Goal: Task Accomplishment & Management: Complete application form

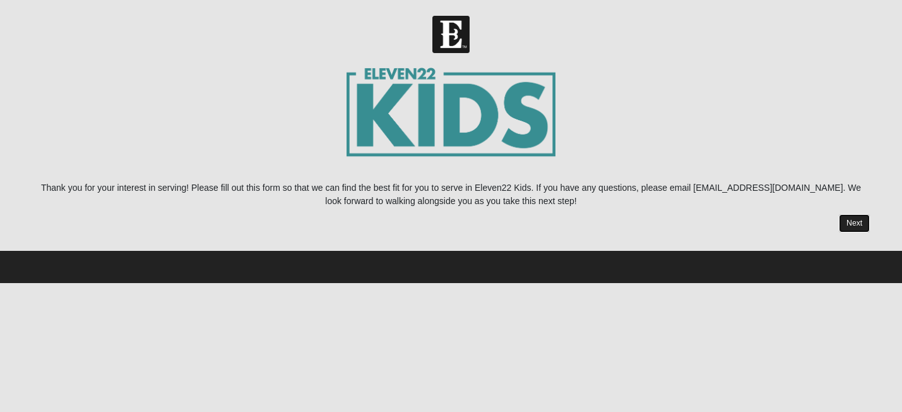
click at [857, 226] on link "Next" at bounding box center [854, 223] width 31 height 18
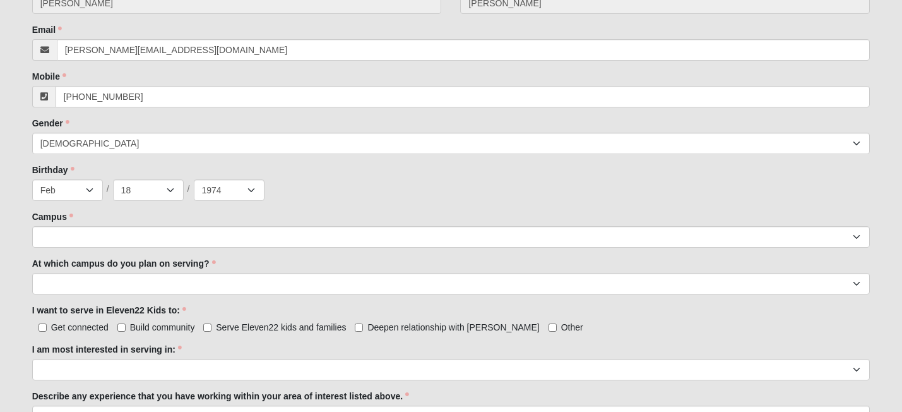
scroll to position [436, 0]
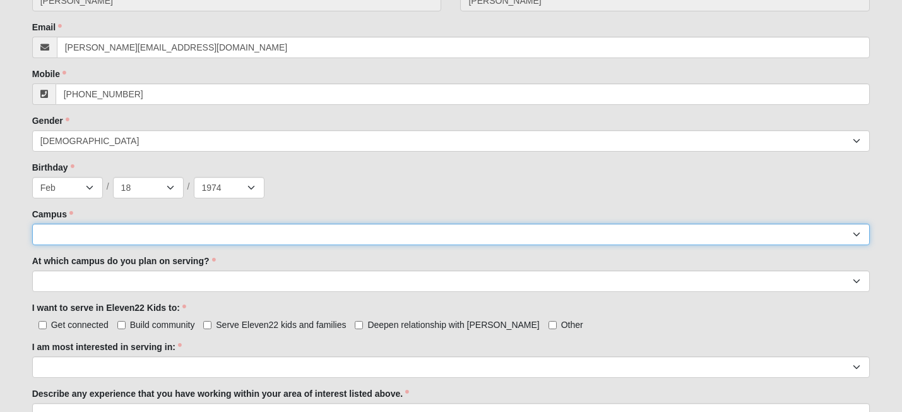
click at [151, 233] on select "[GEOGRAPHIC_DATA] [GEOGRAPHIC_DATA] (Coming Soon) Eleven22 Online [PERSON_NAME]…" at bounding box center [451, 233] width 838 height 21
select select "19"
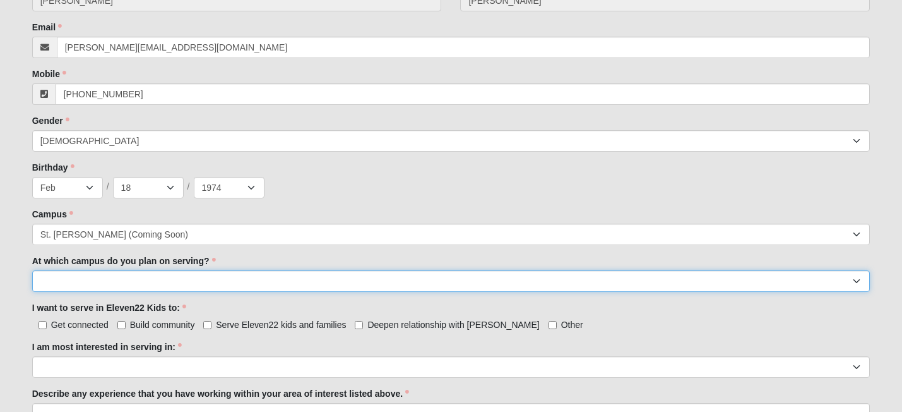
click at [131, 277] on select "[GEOGRAPHIC_DATA] [PERSON_NAME][GEOGRAPHIC_DATA] [GEOGRAPHIC_DATA] [GEOGRAPHIC_…" at bounding box center [451, 280] width 838 height 21
select select "[GEOGRAPHIC_DATA]"
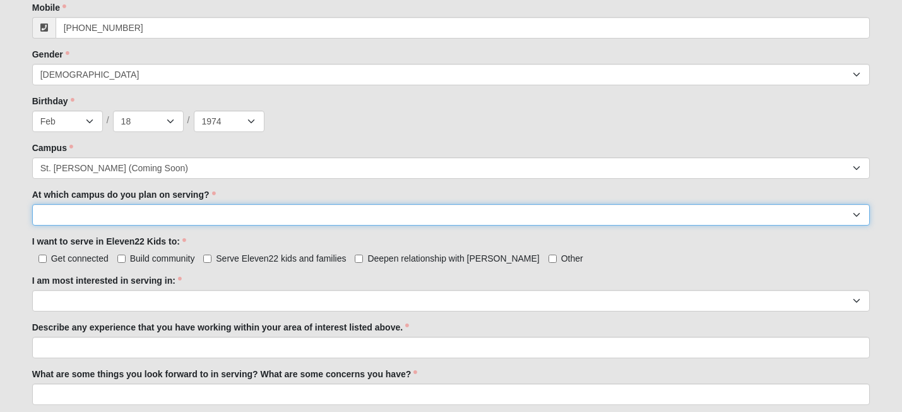
scroll to position [518, 0]
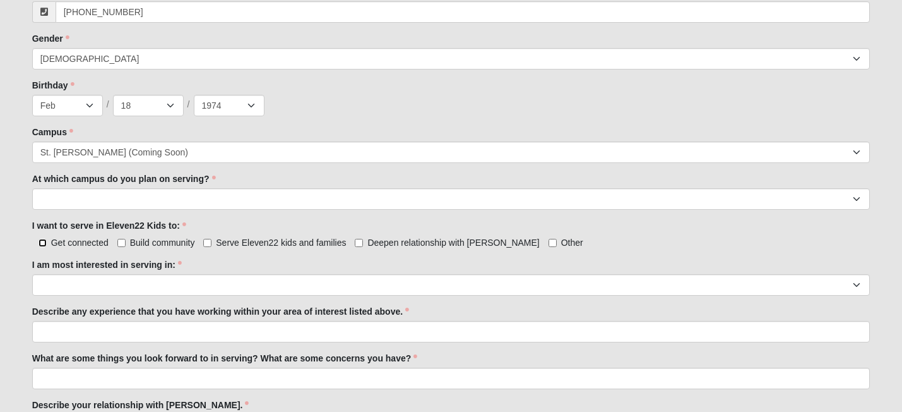
click at [42, 242] on input "Get connected" at bounding box center [43, 243] width 8 height 8
checkbox input "true"
click at [121, 239] on input "Build community" at bounding box center [121, 243] width 8 height 8
checkbox input "true"
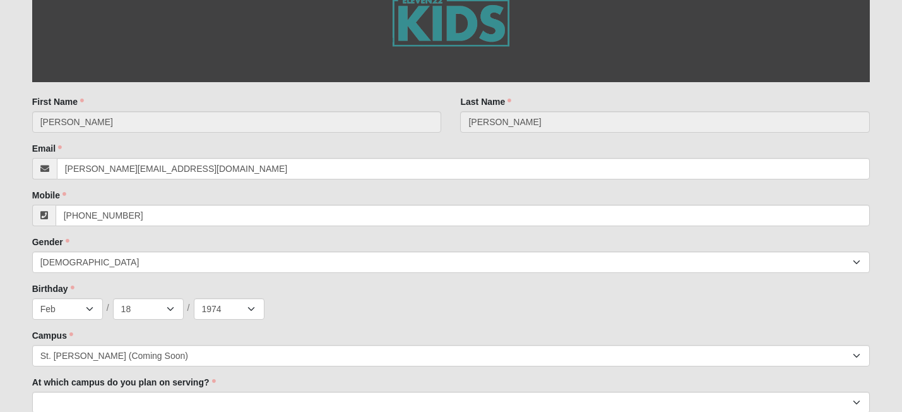
scroll to position [0, 0]
